Goal: Task Accomplishment & Management: Manage account settings

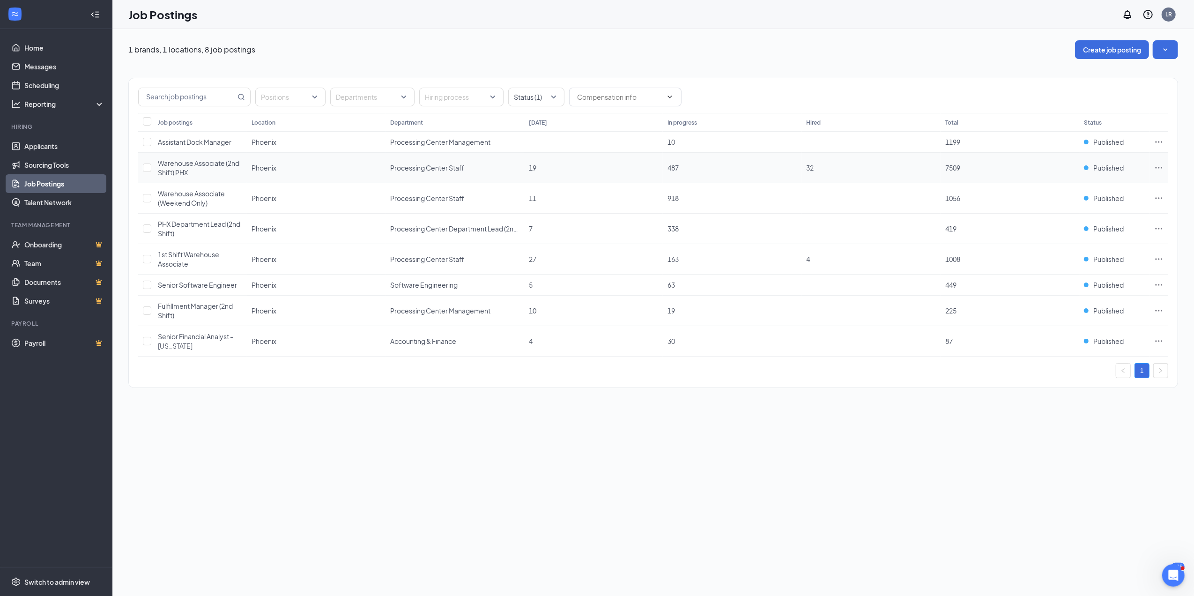
click at [1159, 168] on icon "Ellipses" at bounding box center [1159, 167] width 7 height 1
click at [1084, 269] on span "View applicants" at bounding box center [1094, 271] width 126 height 10
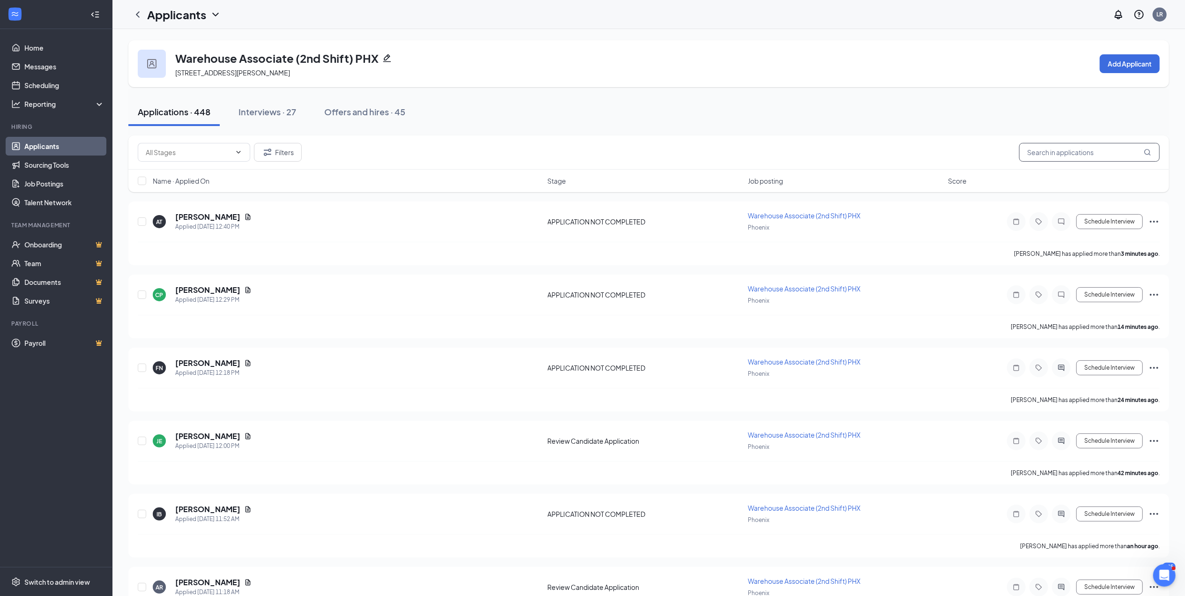
click at [1082, 157] on input "text" at bounding box center [1089, 152] width 141 height 19
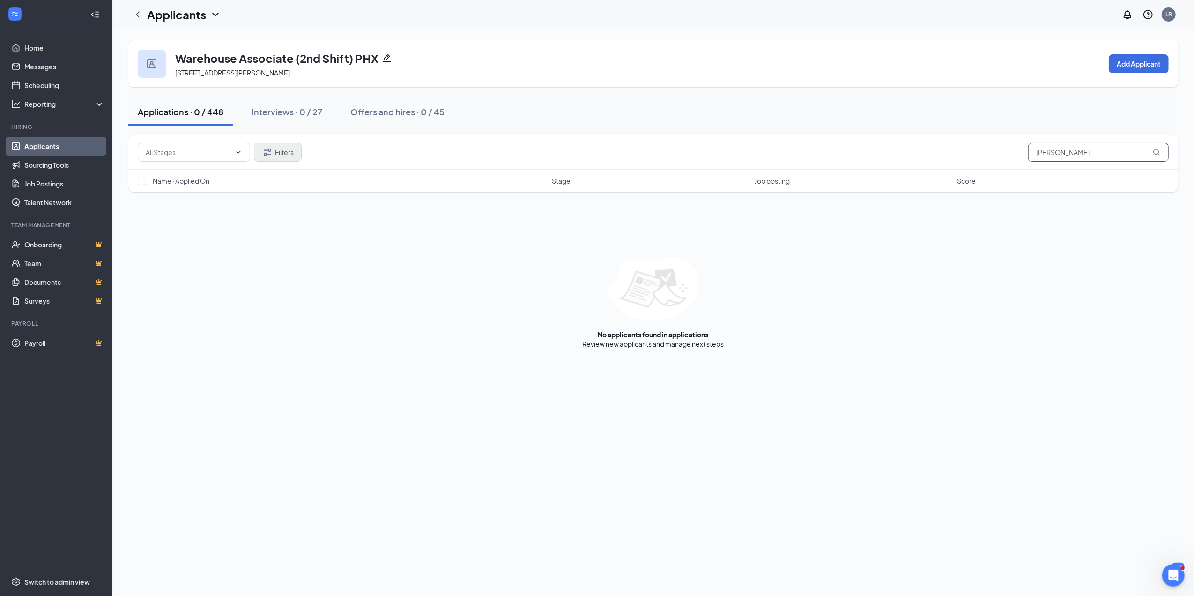
type input "[PERSON_NAME]"
click at [275, 153] on button "Filters" at bounding box center [278, 152] width 48 height 19
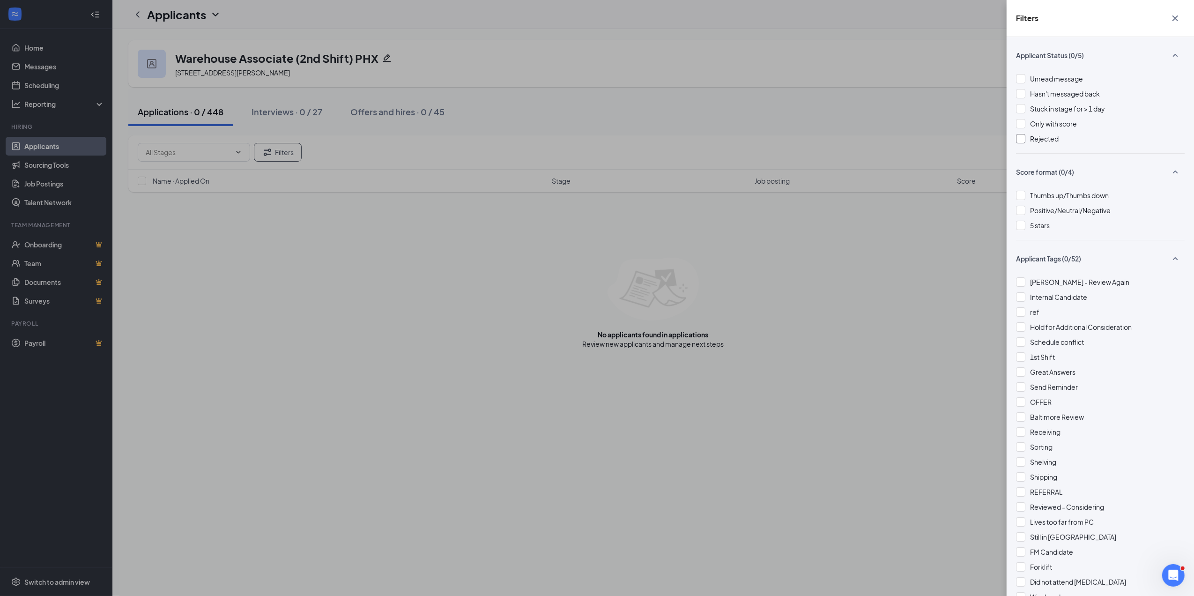
click at [1018, 140] on div at bounding box center [1020, 138] width 9 height 9
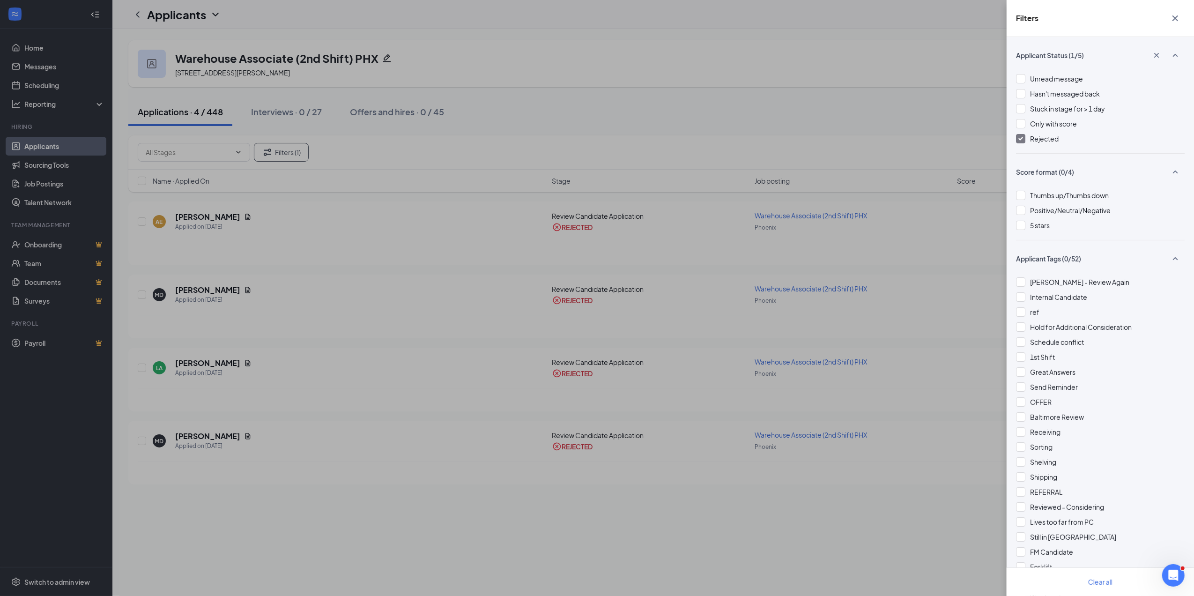
click at [1176, 17] on icon "Cross" at bounding box center [1175, 18] width 11 height 11
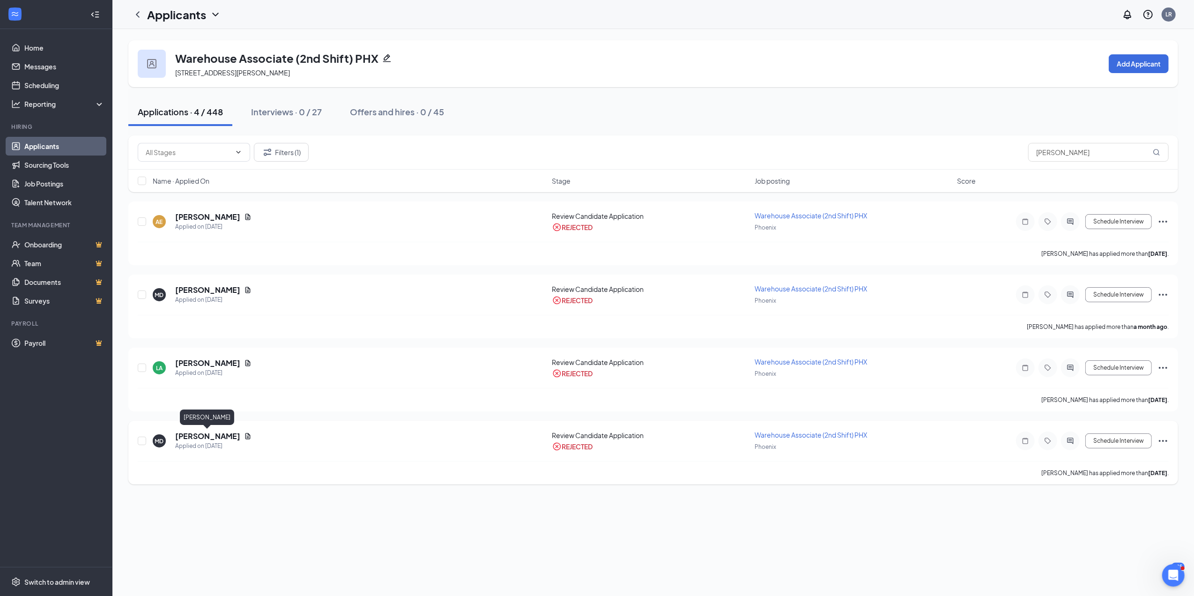
click at [216, 434] on h5 "[PERSON_NAME]" at bounding box center [207, 436] width 65 height 10
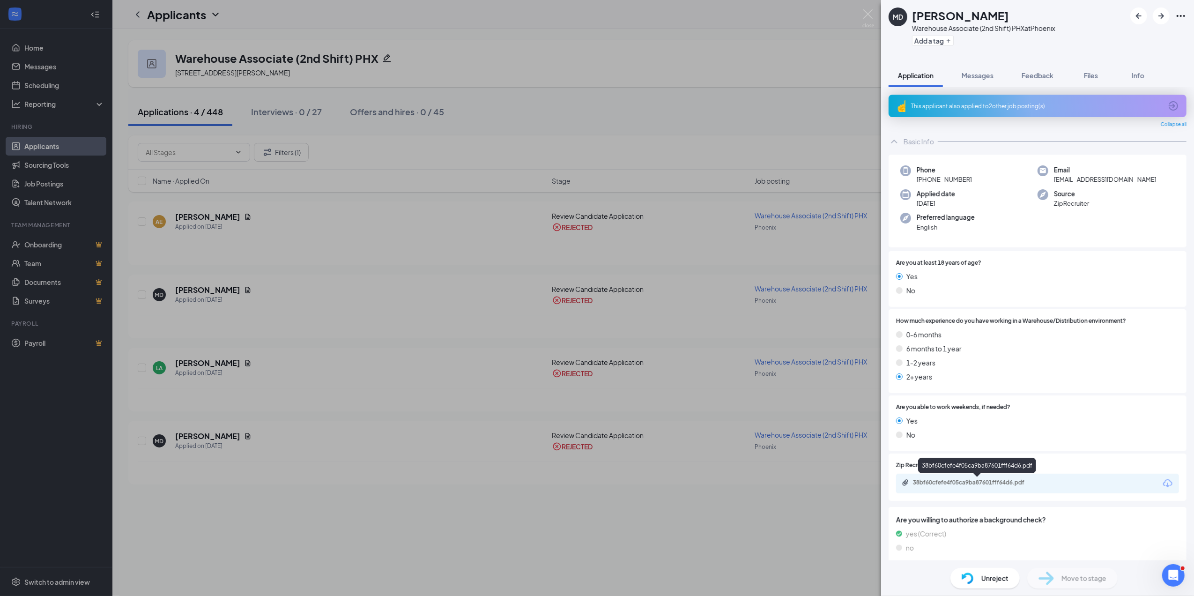
click at [983, 482] on div "38bf60cfefe4f05ca9ba87601fff64d6.pdf" at bounding box center [978, 482] width 131 height 7
click at [1000, 576] on span "Unreject" at bounding box center [995, 578] width 27 height 10
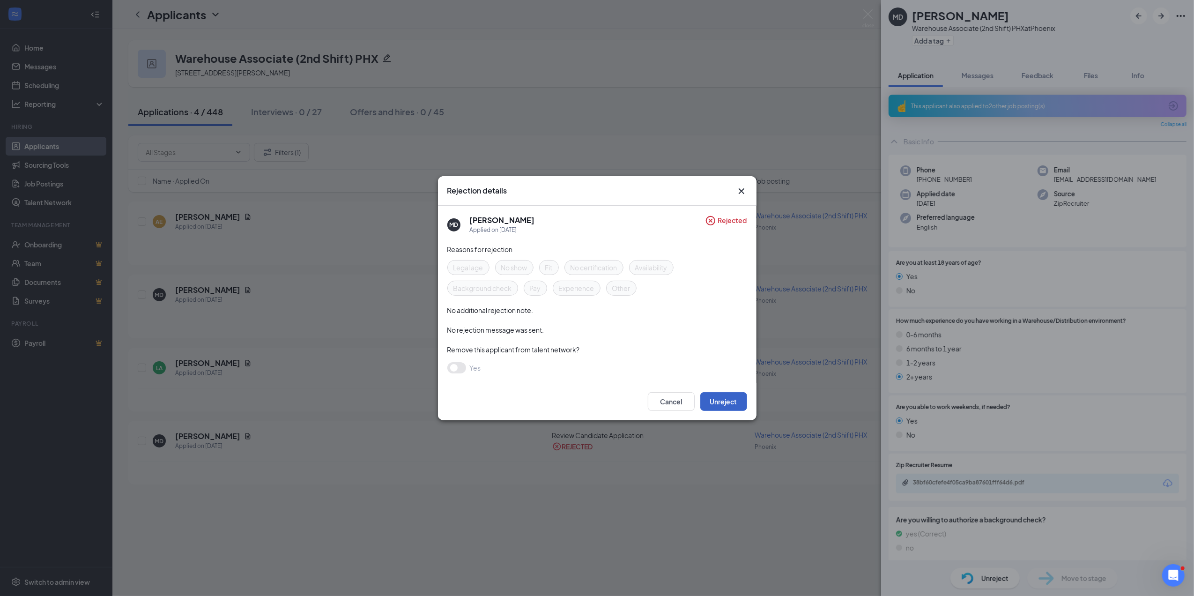
click at [728, 403] on button "Unreject" at bounding box center [724, 401] width 47 height 19
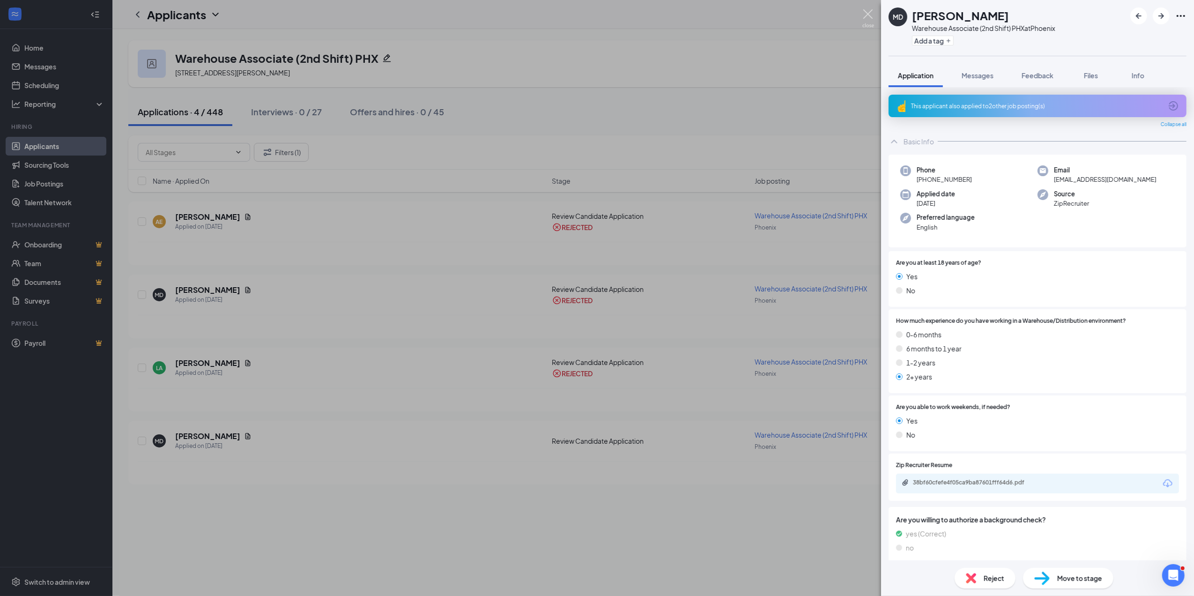
click at [870, 13] on img at bounding box center [869, 18] width 12 height 18
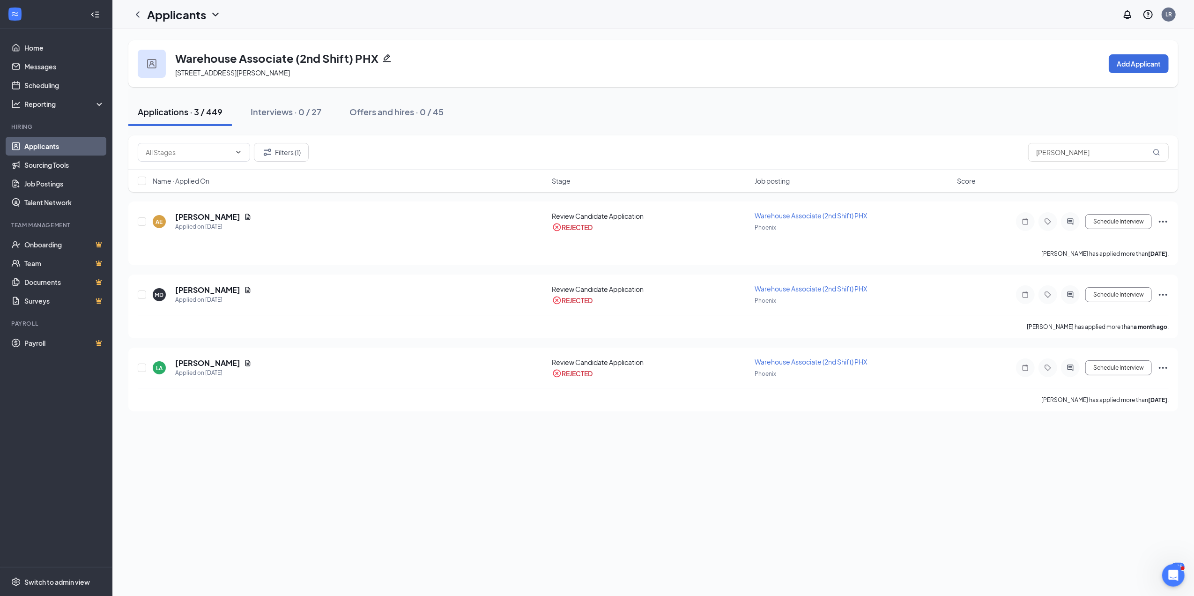
click at [200, 106] on div "Applications · 3 / 449" at bounding box center [180, 112] width 85 height 12
click at [292, 150] on button "Filters (1)" at bounding box center [281, 152] width 55 height 19
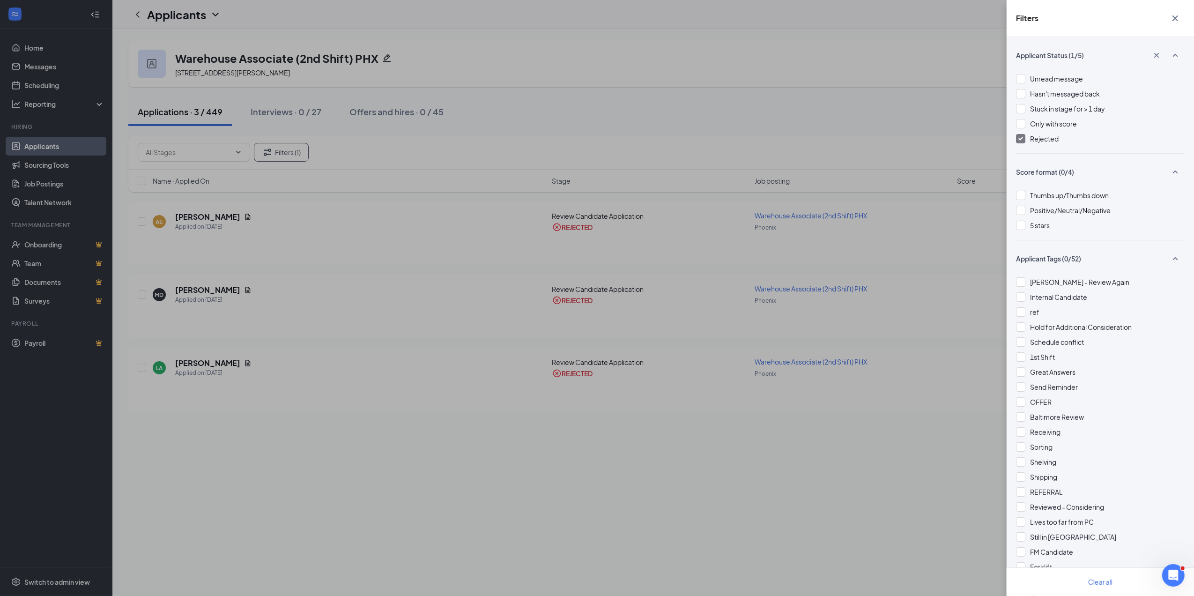
click at [1023, 137] on img at bounding box center [1021, 139] width 5 height 4
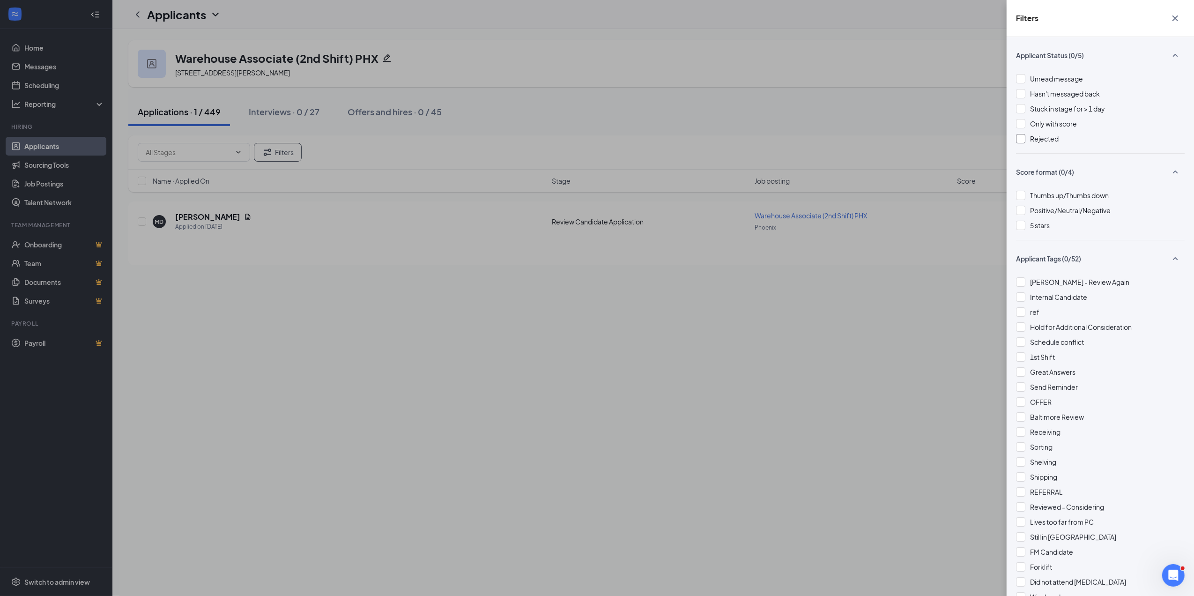
click at [1176, 18] on icon "Cross" at bounding box center [1176, 18] width 6 height 6
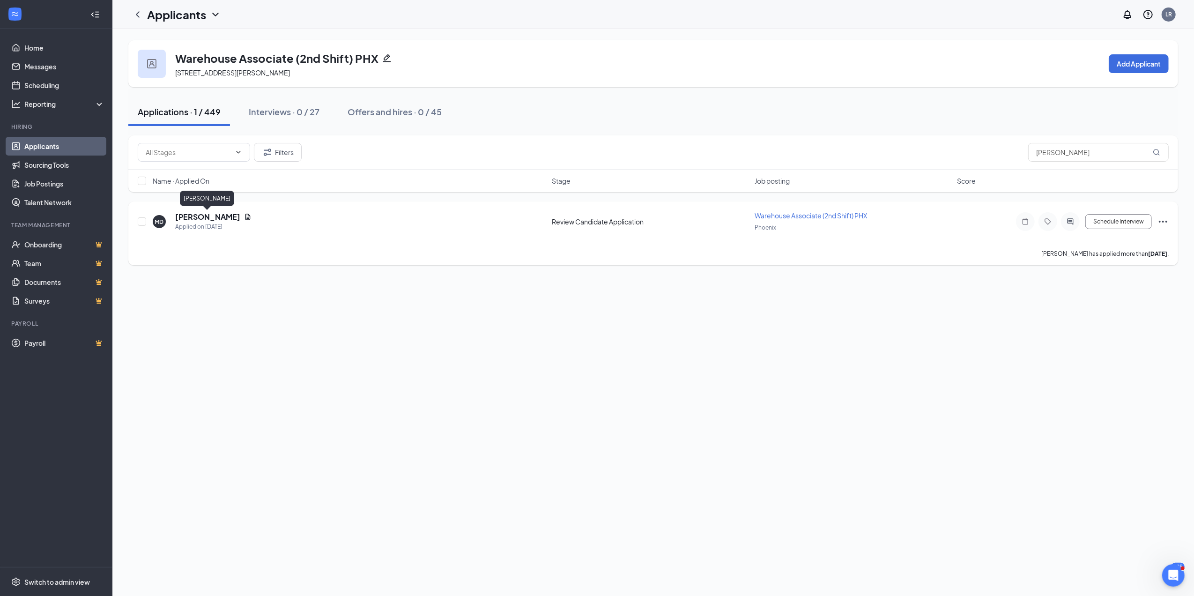
click at [195, 216] on h5 "[PERSON_NAME]" at bounding box center [207, 217] width 65 height 10
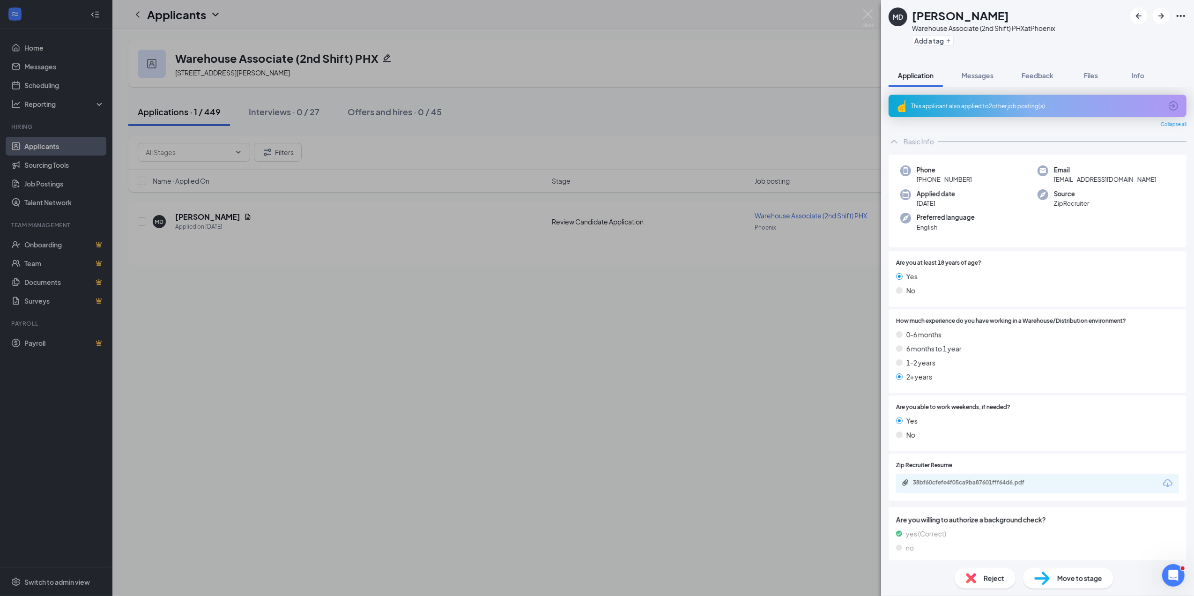
click at [1071, 577] on span "Move to stage" at bounding box center [1080, 578] width 45 height 10
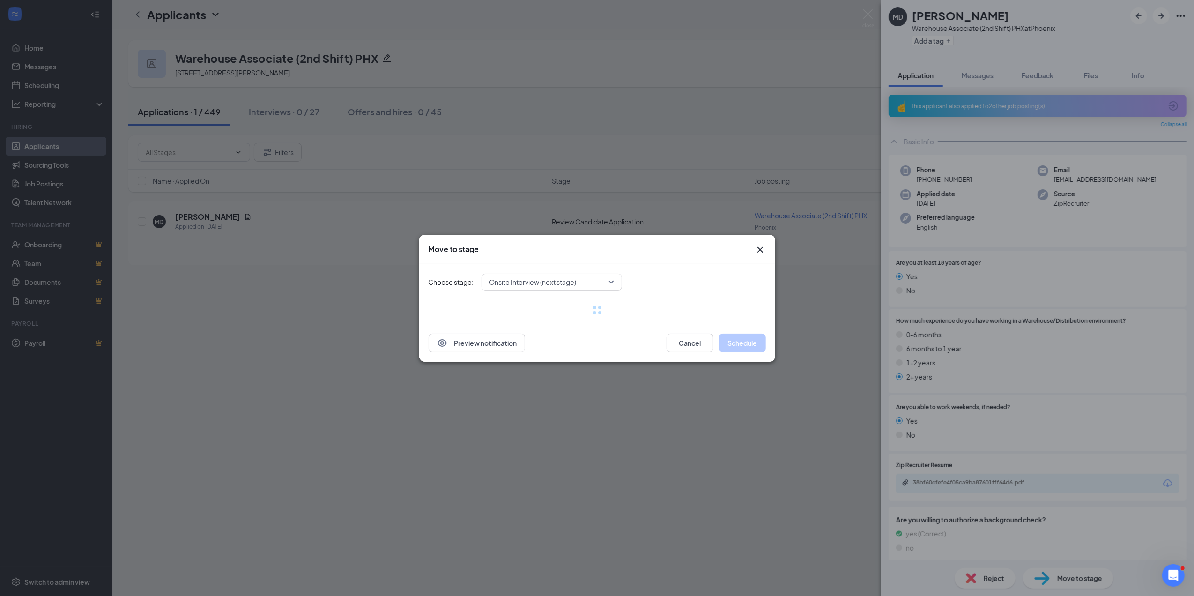
drag, startPoint x: 1071, startPoint y: 577, endPoint x: 818, endPoint y: 400, distance: 308.9
click at [818, 400] on div "Move to stage Choose stage: Onsite Interview (next stage) Preview notification …" at bounding box center [597, 298] width 1194 height 596
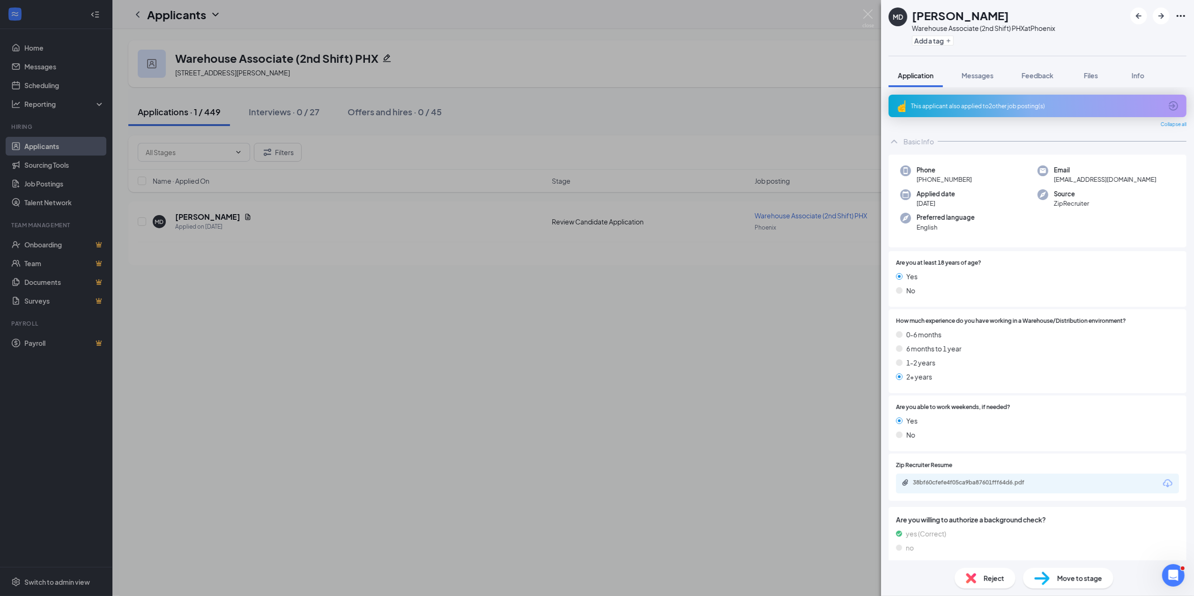
click at [1075, 576] on span "Move to stage" at bounding box center [1080, 578] width 45 height 10
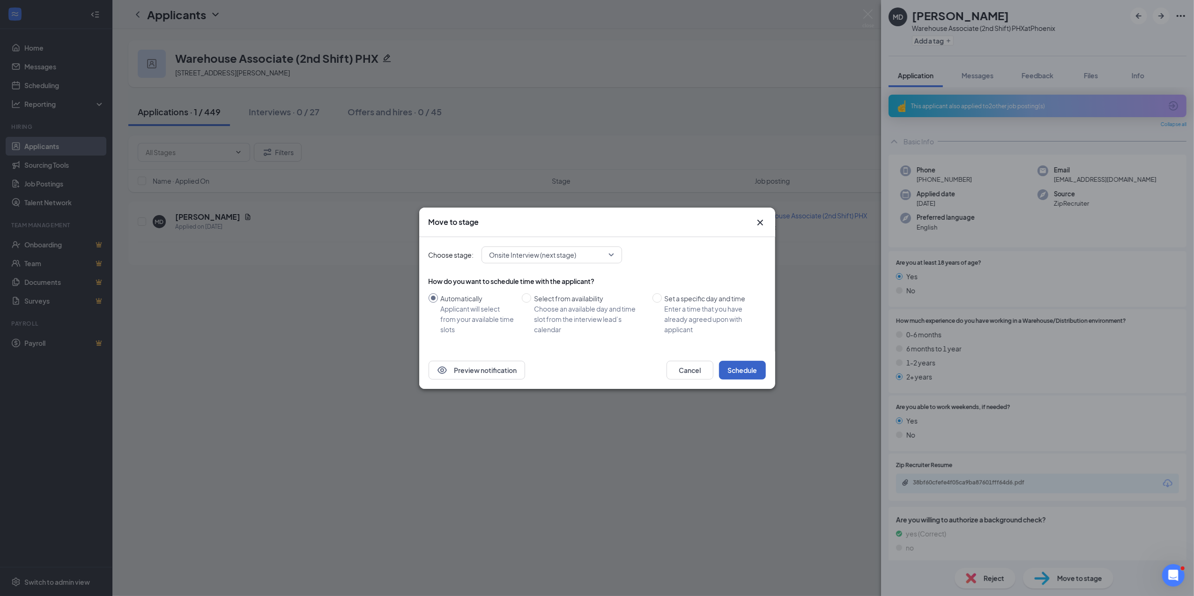
click at [743, 367] on button "Schedule" at bounding box center [742, 370] width 47 height 19
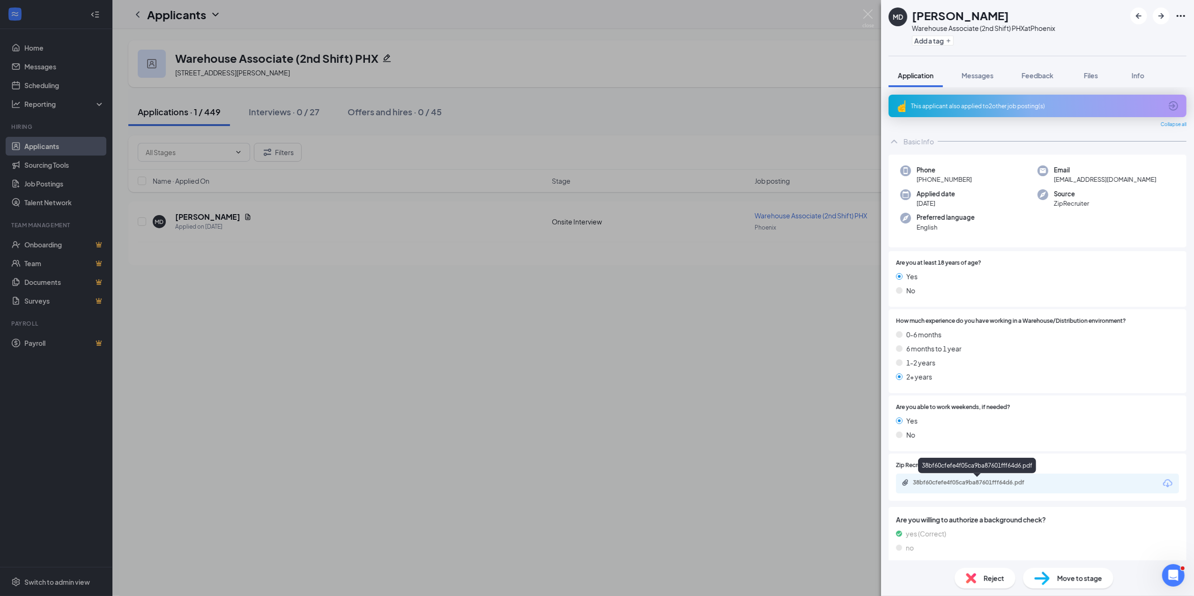
click at [959, 483] on div "38bf60cfefe4f05ca9ba87601fff64d6.pdf" at bounding box center [978, 482] width 131 height 7
